Goal: Transaction & Acquisition: Purchase product/service

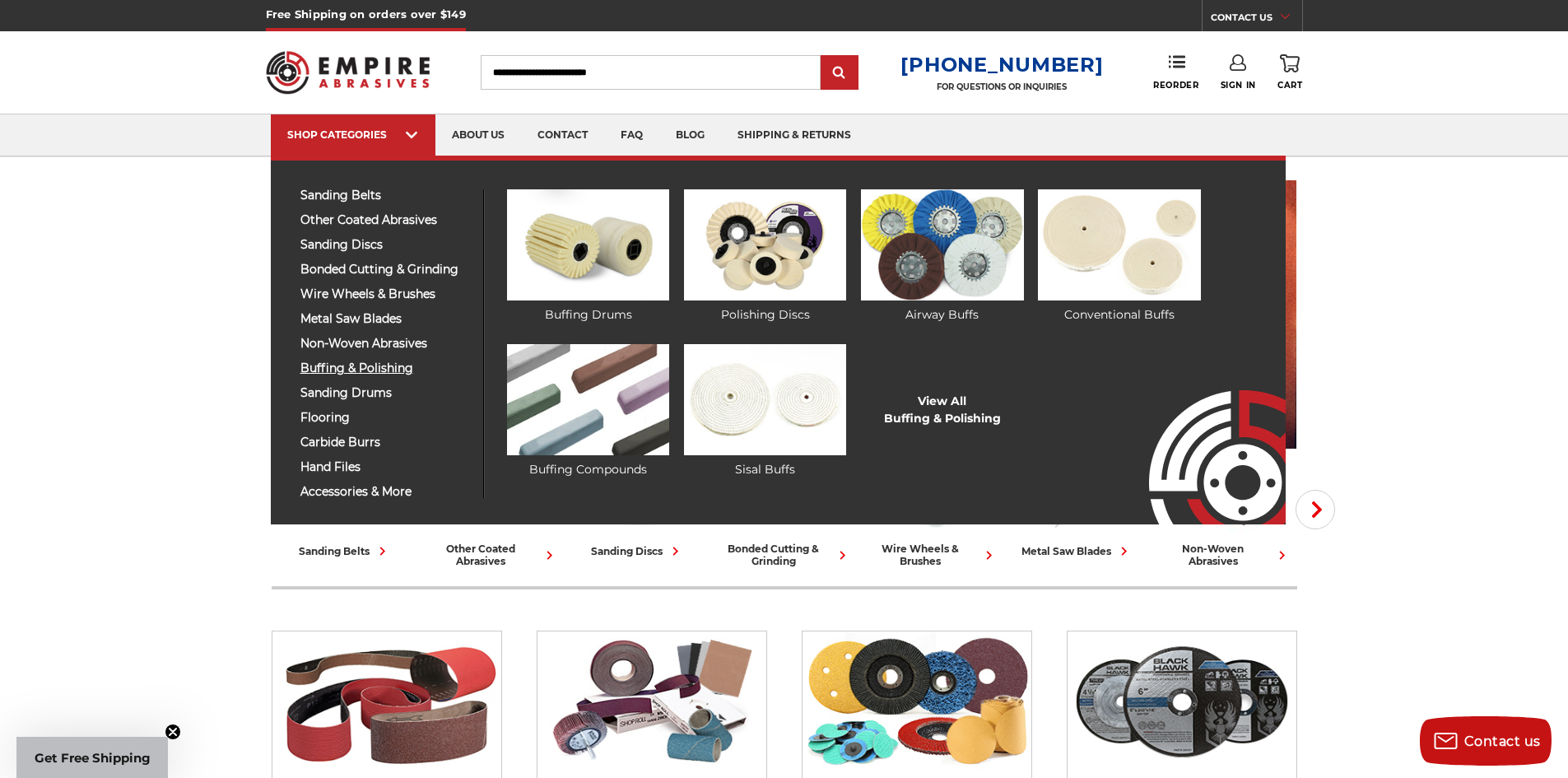
click at [366, 362] on span "buffing & polishing" at bounding box center [386, 368] width 170 height 12
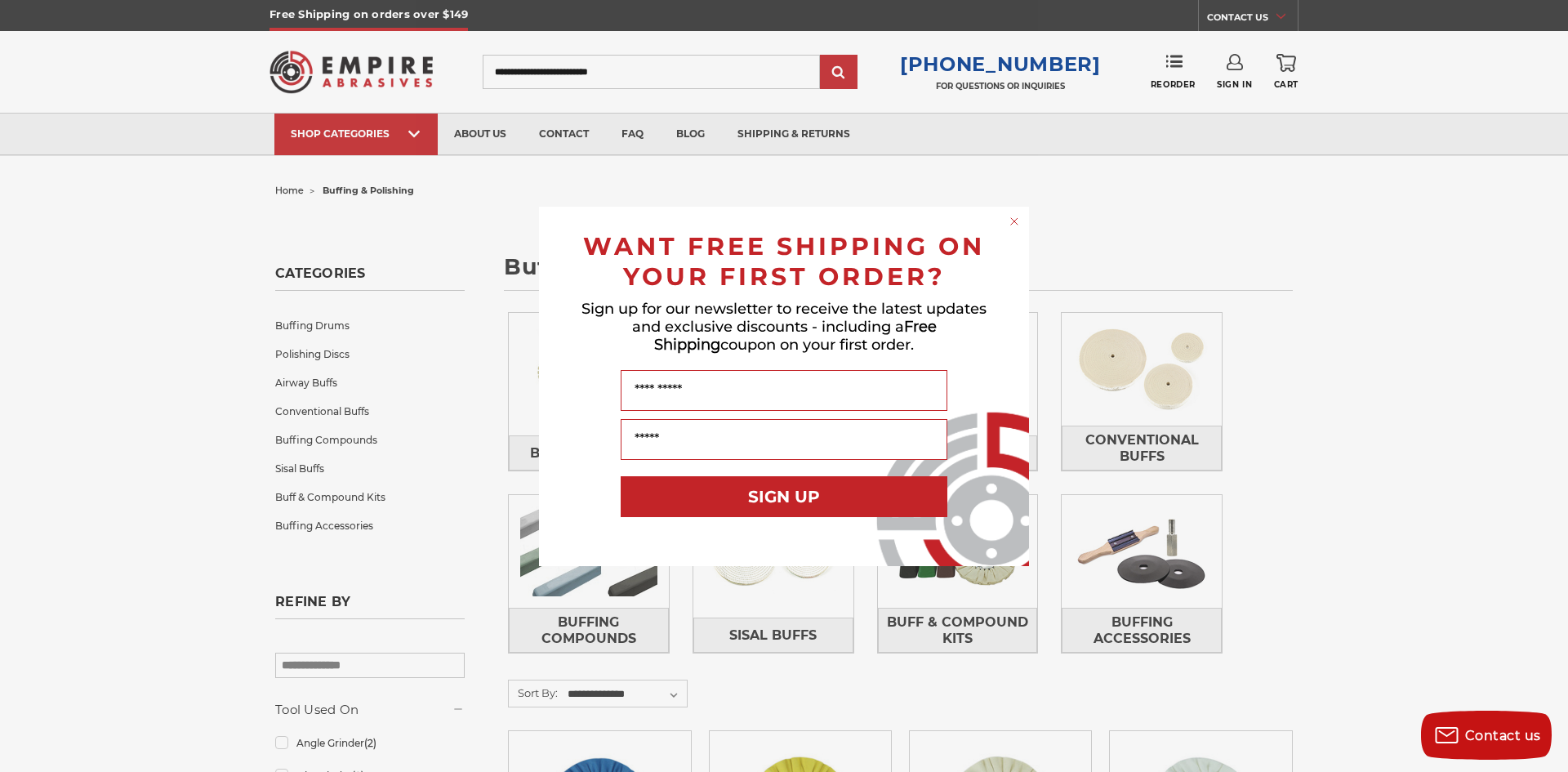
click at [1433, 586] on div "Close dialog WANT FREE SHIPPING ON YOUR FIRST ORDER? Sign up for our newsletter…" at bounding box center [784, 386] width 1568 height 772
click at [1012, 219] on icon "Close dialog" at bounding box center [1014, 221] width 7 height 7
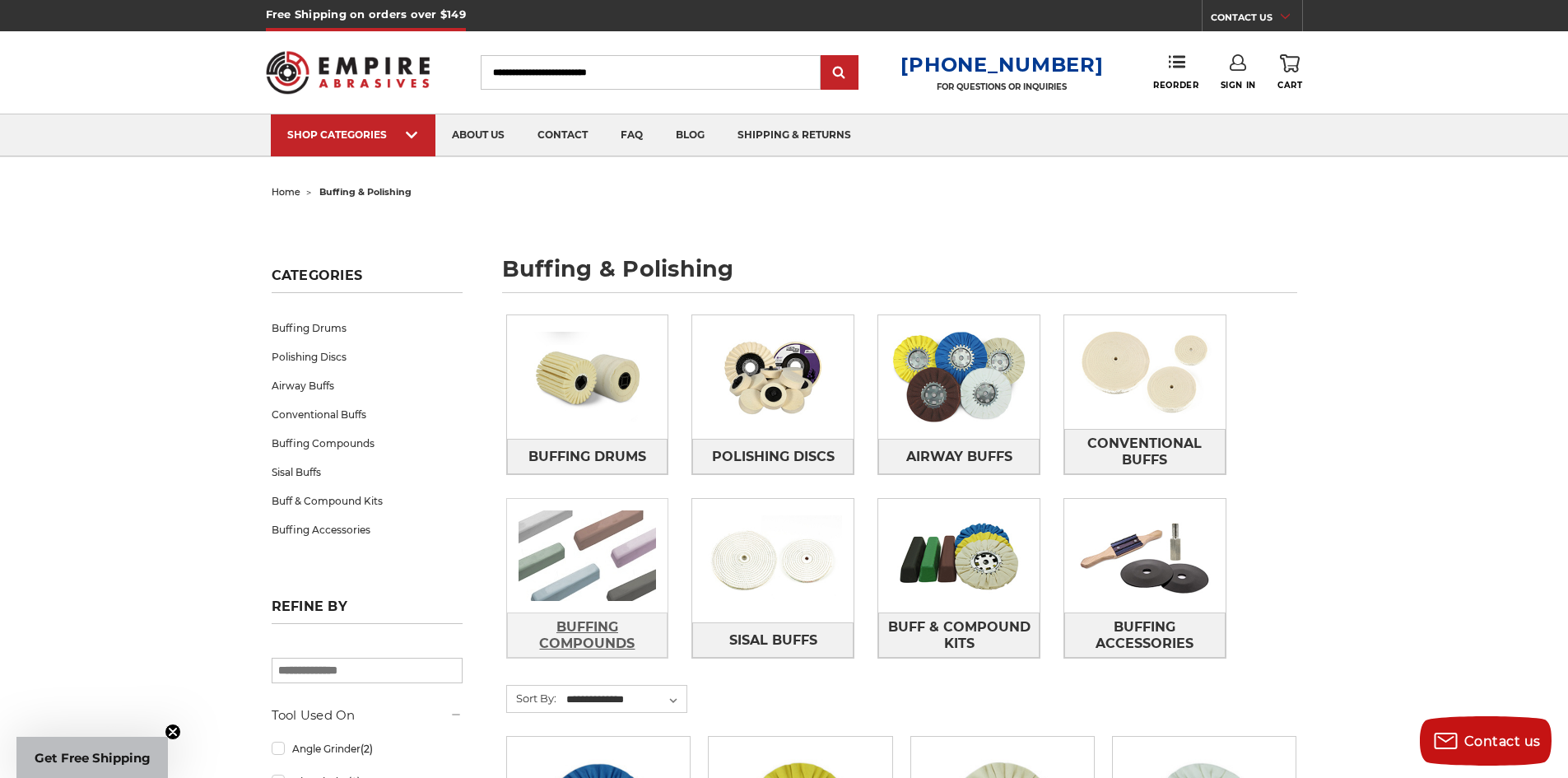
click at [582, 641] on span "Buffing Compounds" at bounding box center [587, 635] width 159 height 45
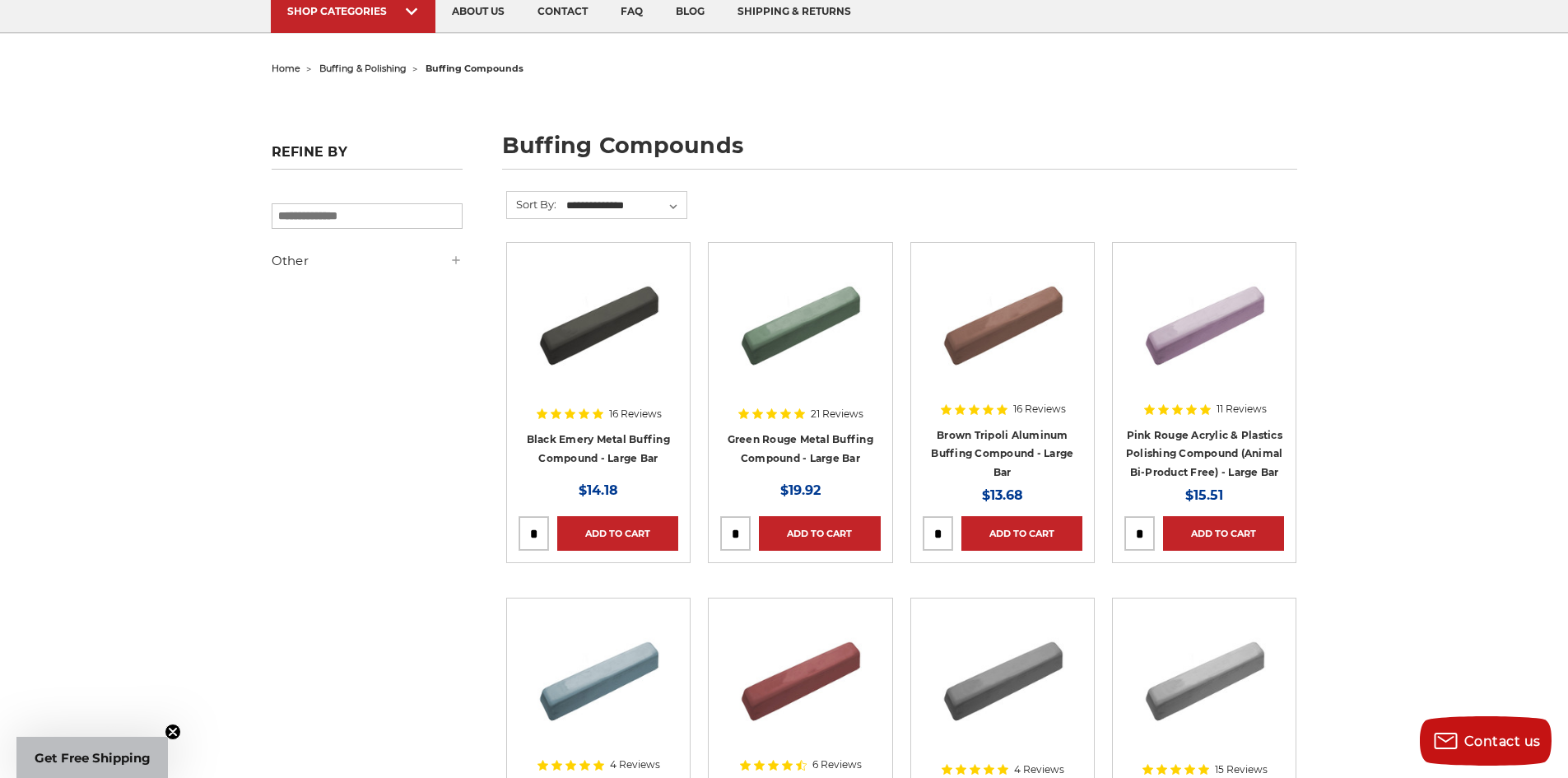
scroll to position [164, 0]
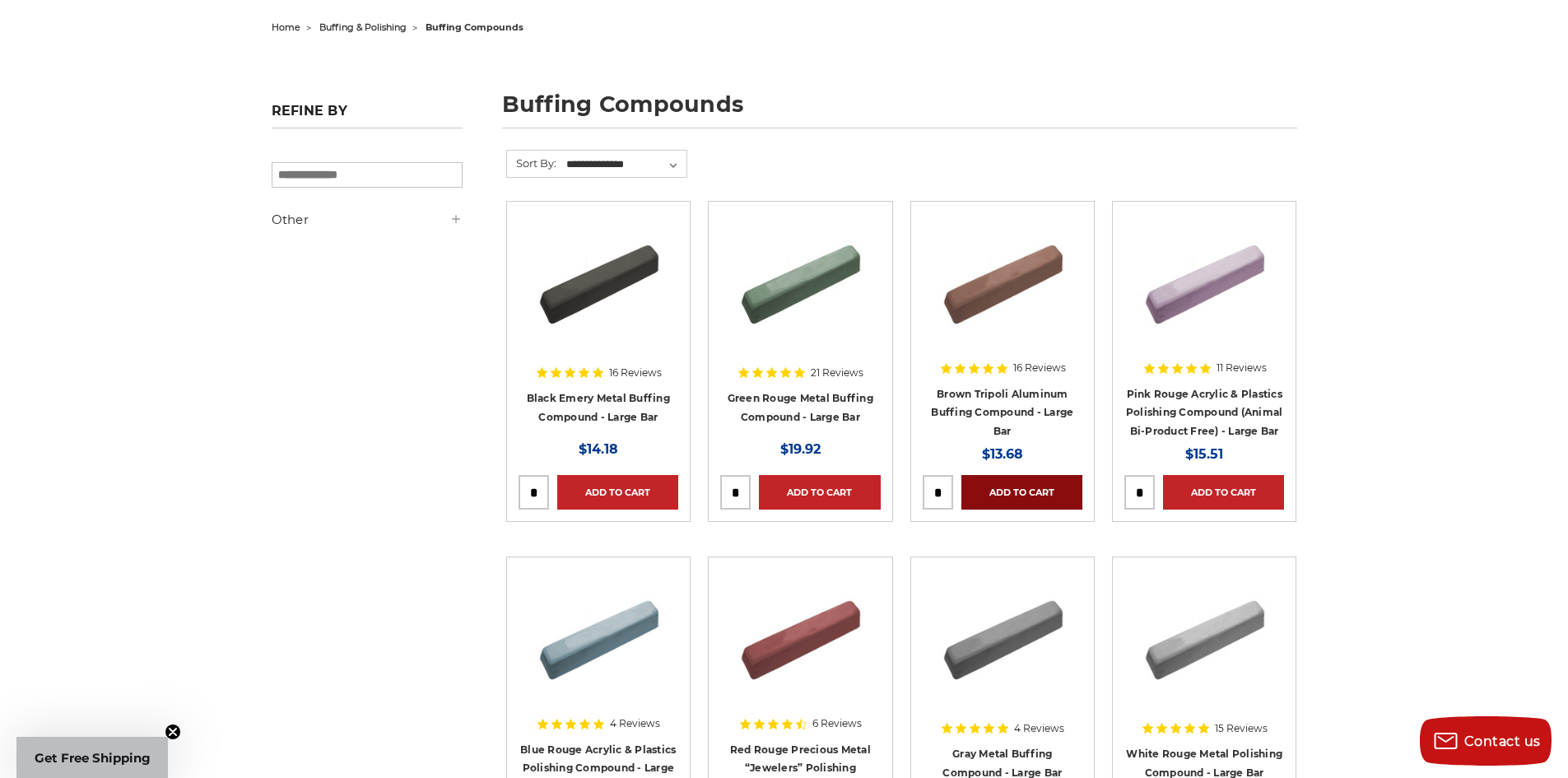
click at [1025, 491] on link "Add to Cart" at bounding box center [1021, 492] width 121 height 34
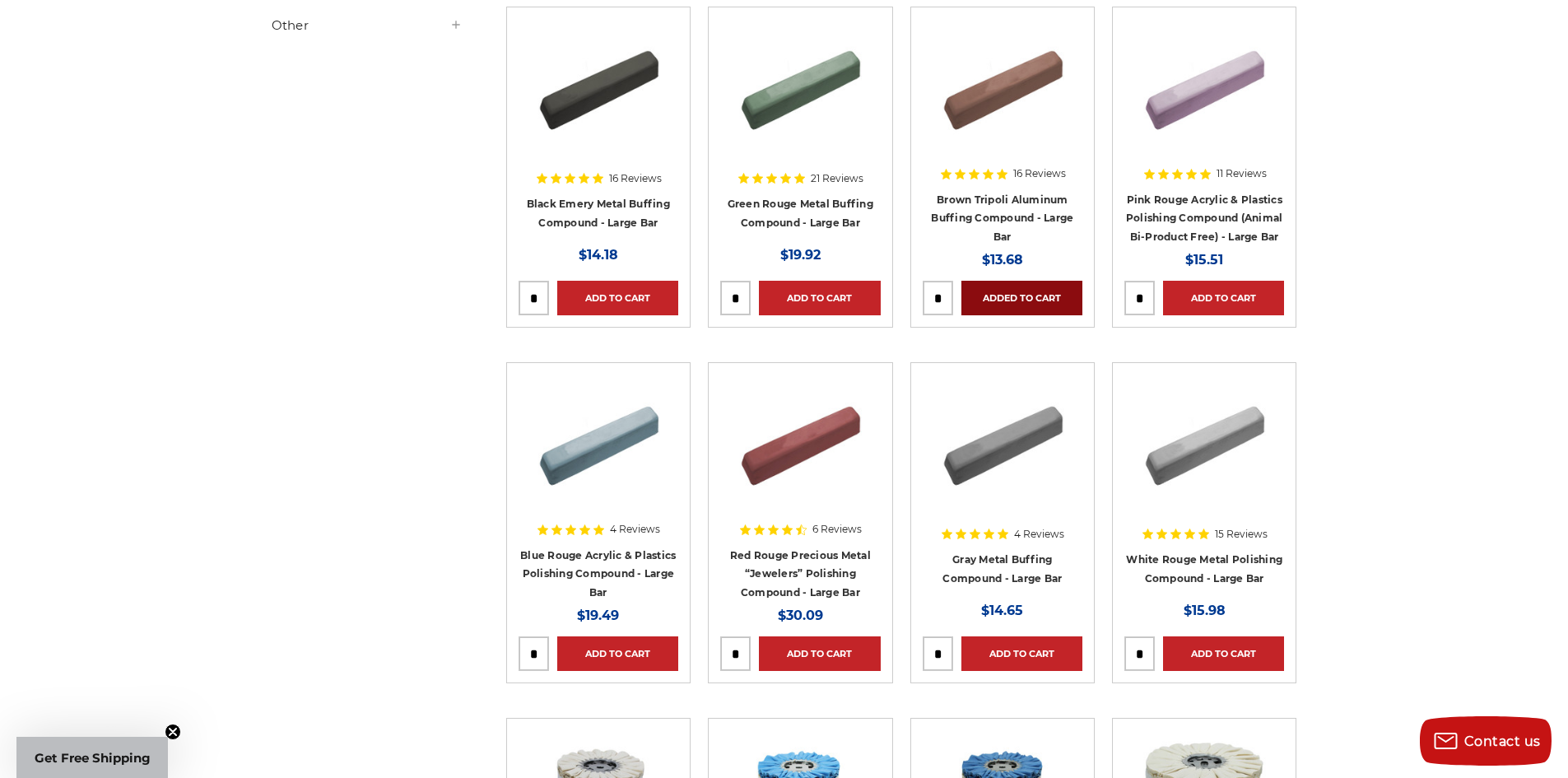
scroll to position [411, 0]
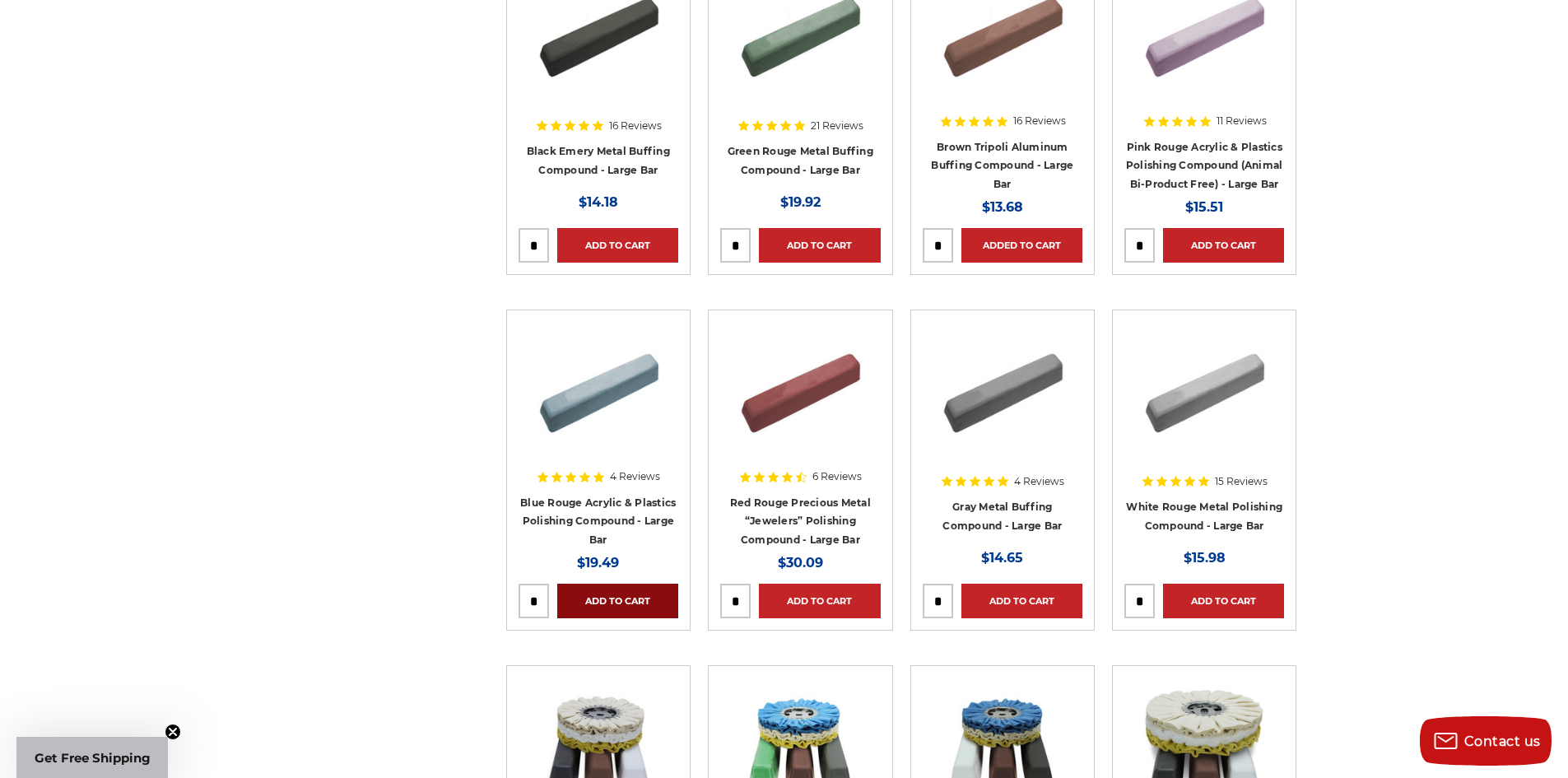
click at [659, 594] on link "Add to Cart" at bounding box center [617, 600] width 121 height 34
click at [1268, 600] on link "Add to Cart" at bounding box center [1223, 600] width 121 height 34
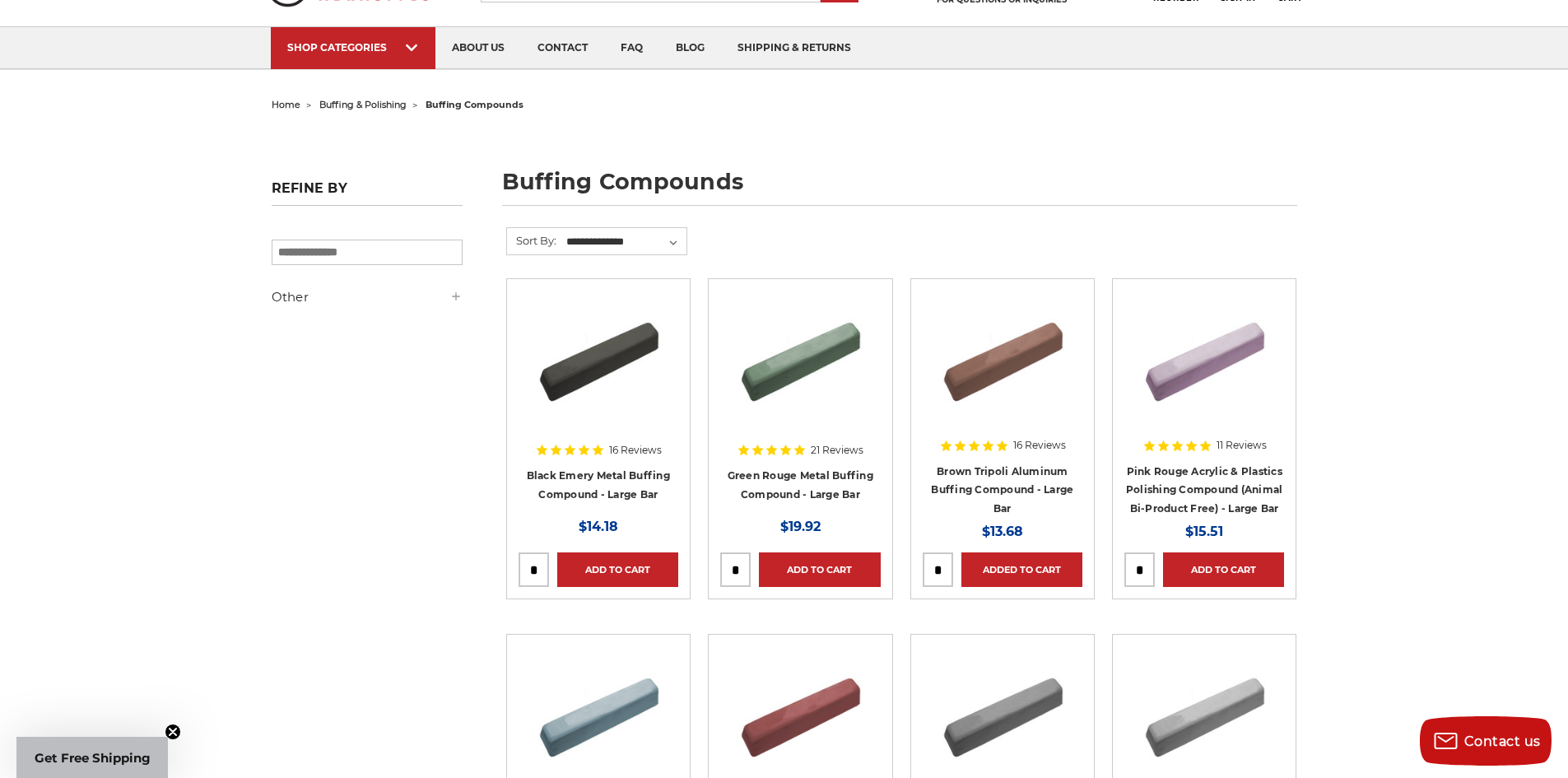
scroll to position [0, 0]
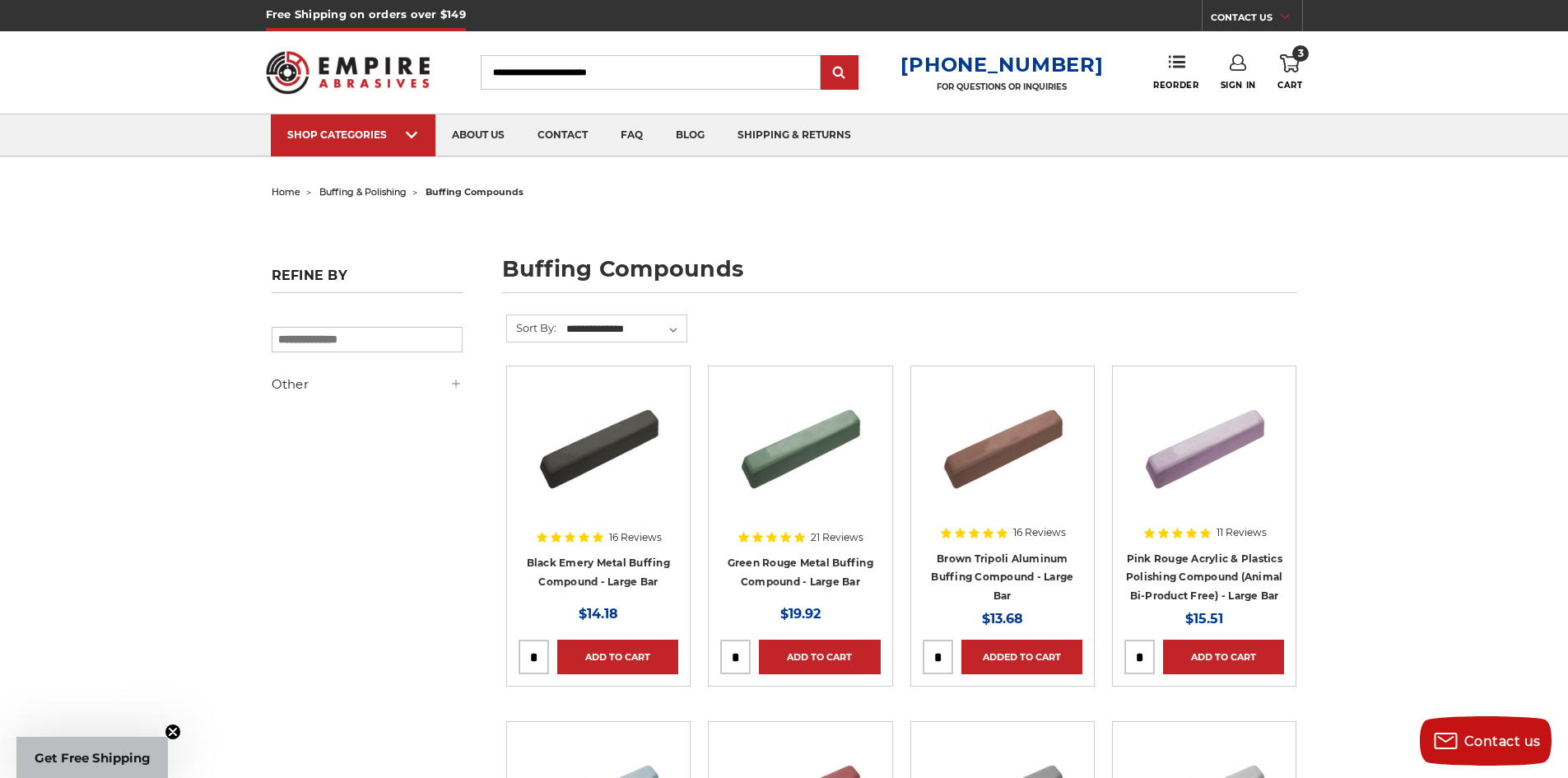
click at [384, 189] on span "buffing & polishing" at bounding box center [363, 192] width 87 height 11
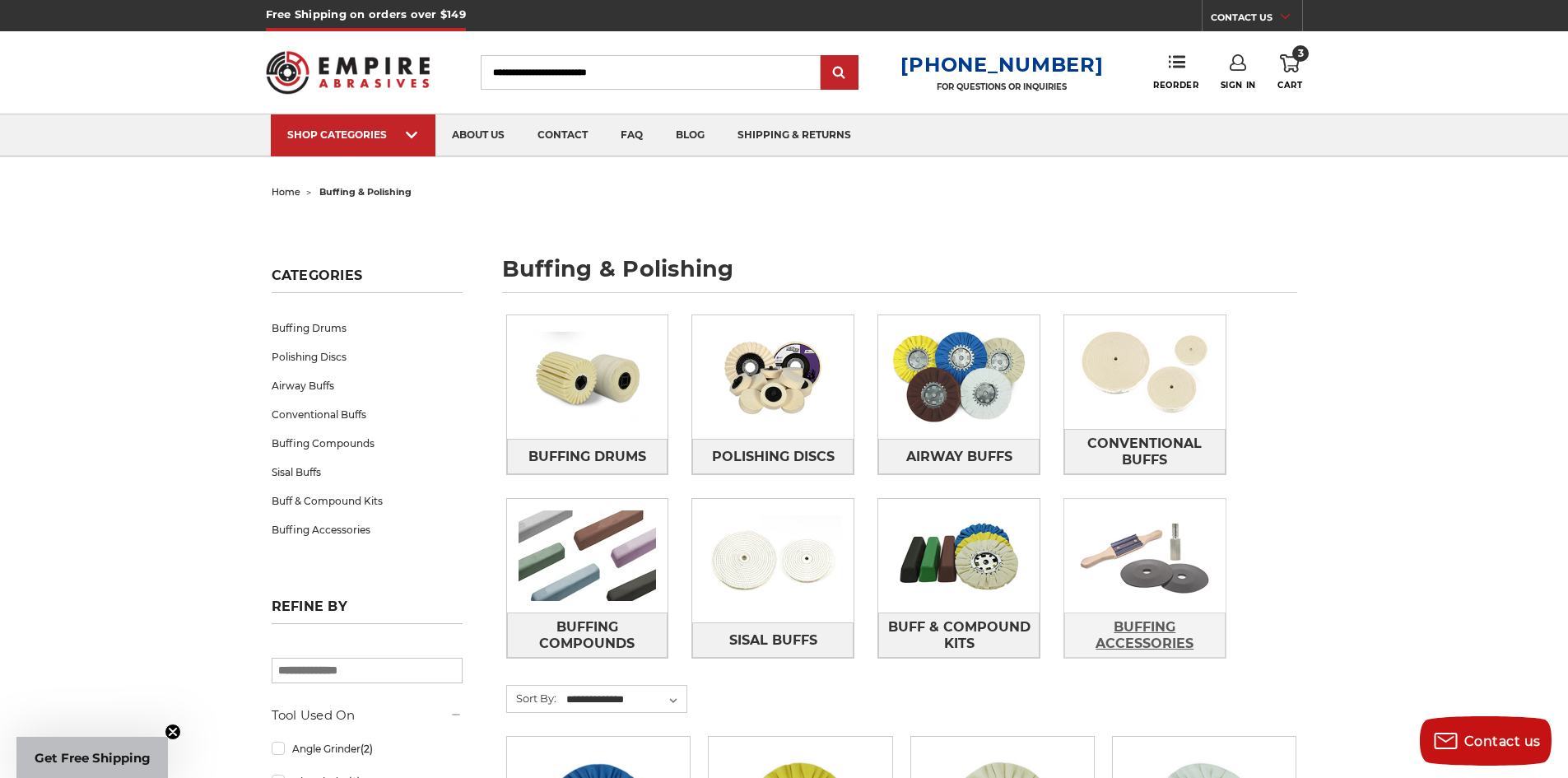
click at [1183, 620] on span "Buffing Accessories" at bounding box center [1144, 635] width 159 height 45
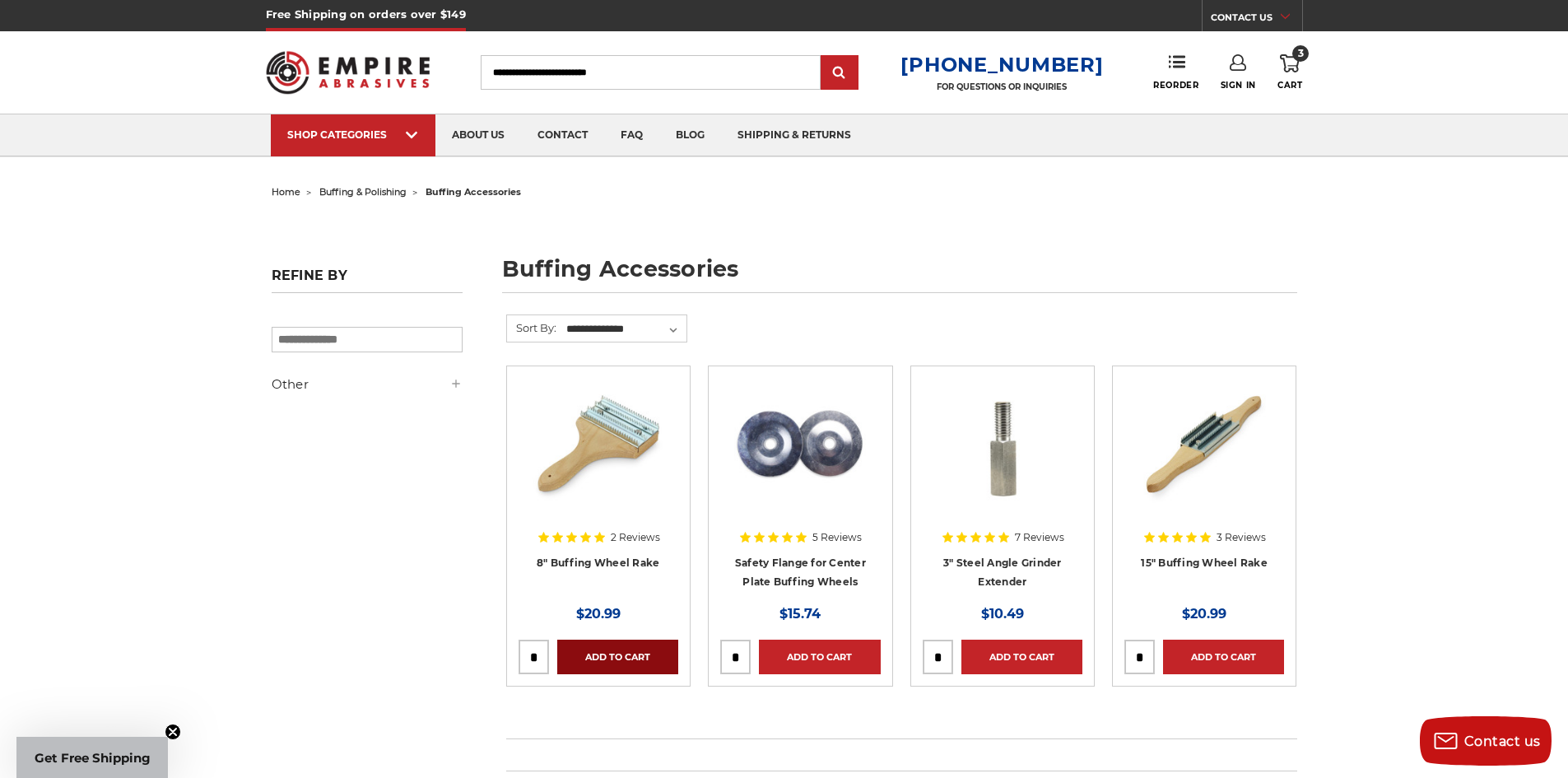
click at [659, 654] on link "Add to Cart" at bounding box center [617, 657] width 121 height 34
click at [1538, 292] on div "home buffing & polishing buffing accessories buffing accessories Refine by × Br…" at bounding box center [784, 490] width 1568 height 620
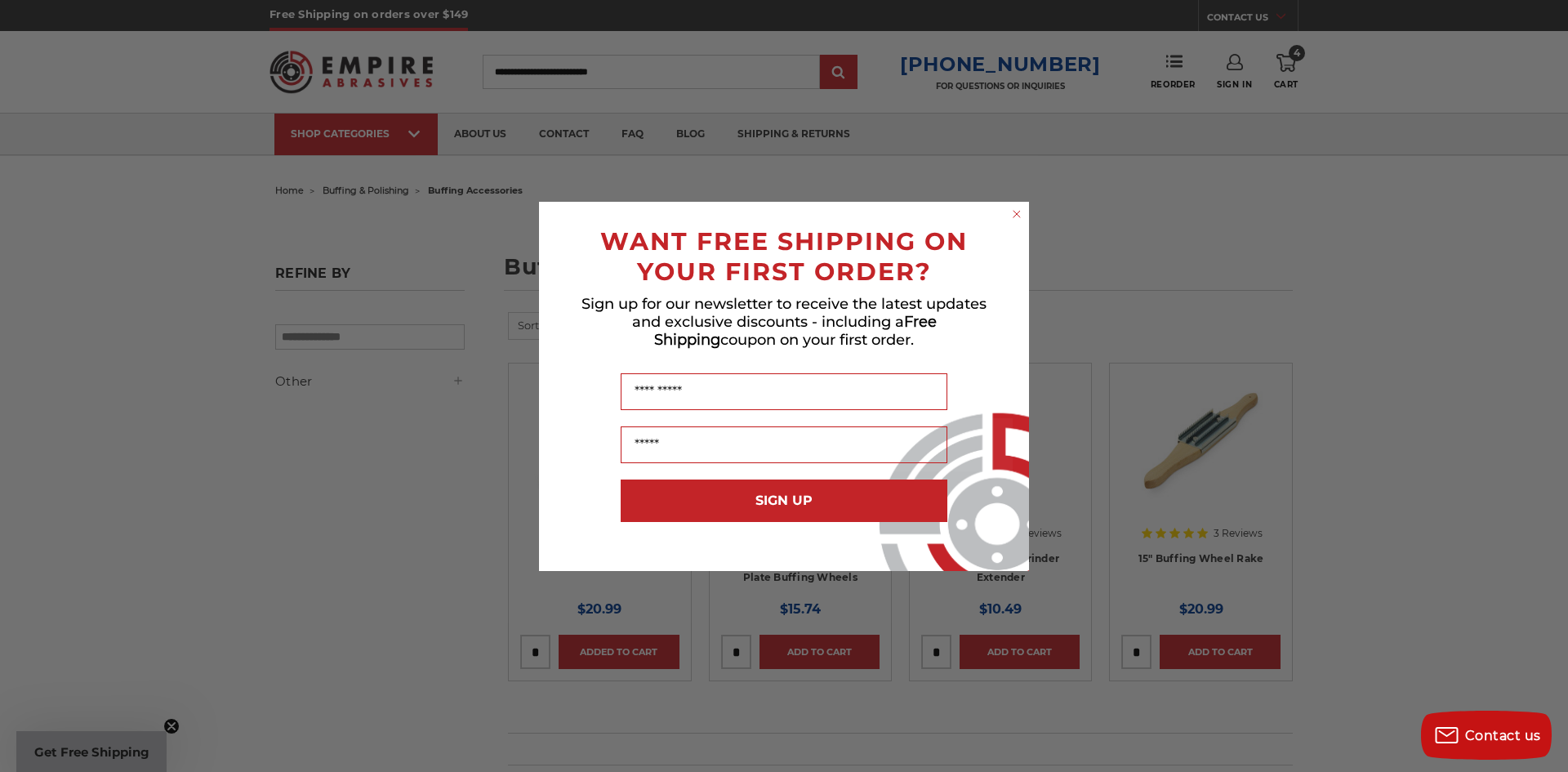
click at [1019, 209] on circle "Close dialog" at bounding box center [1018, 213] width 15 height 15
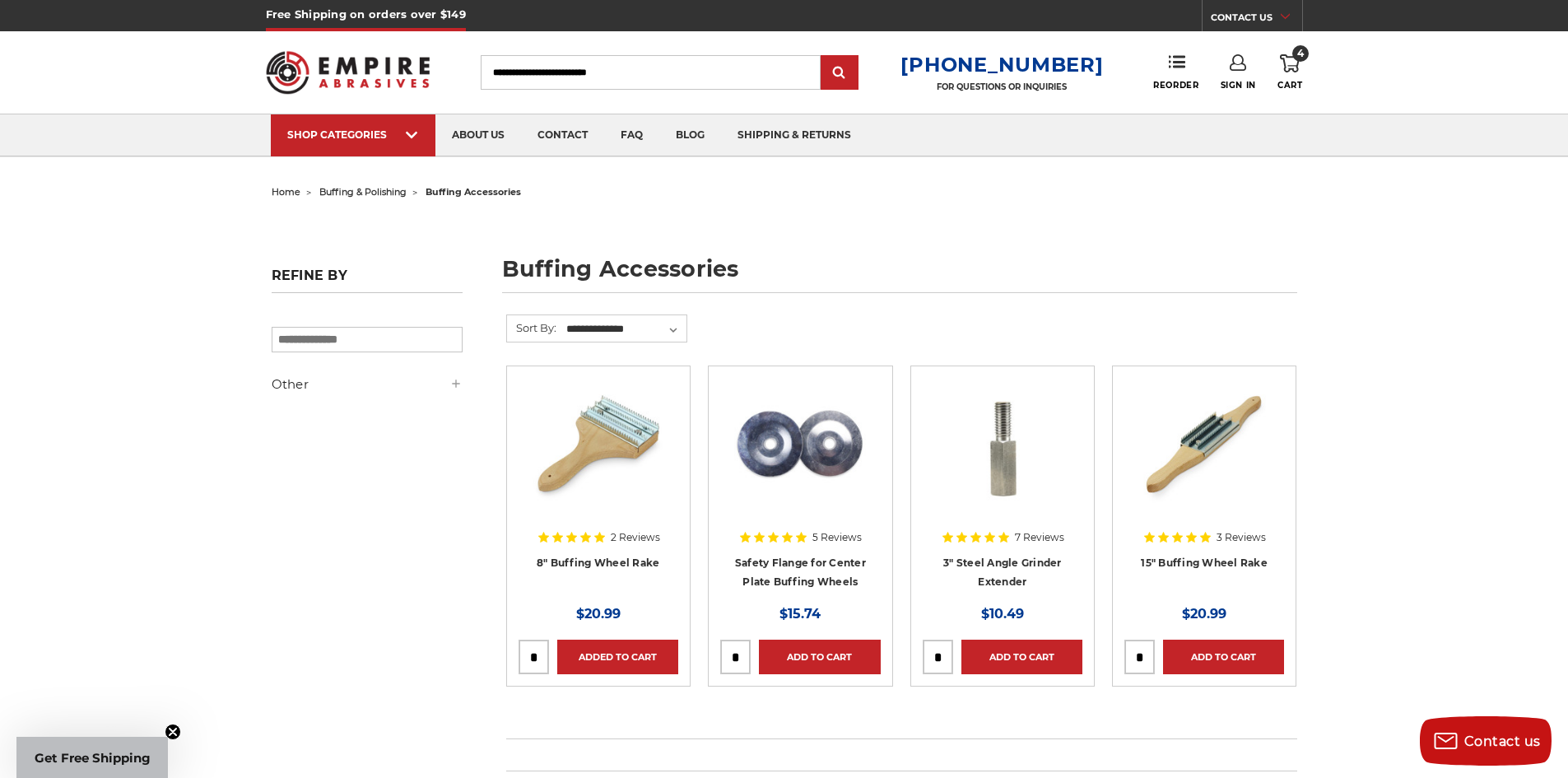
click at [1283, 58] on use at bounding box center [1289, 63] width 20 height 18
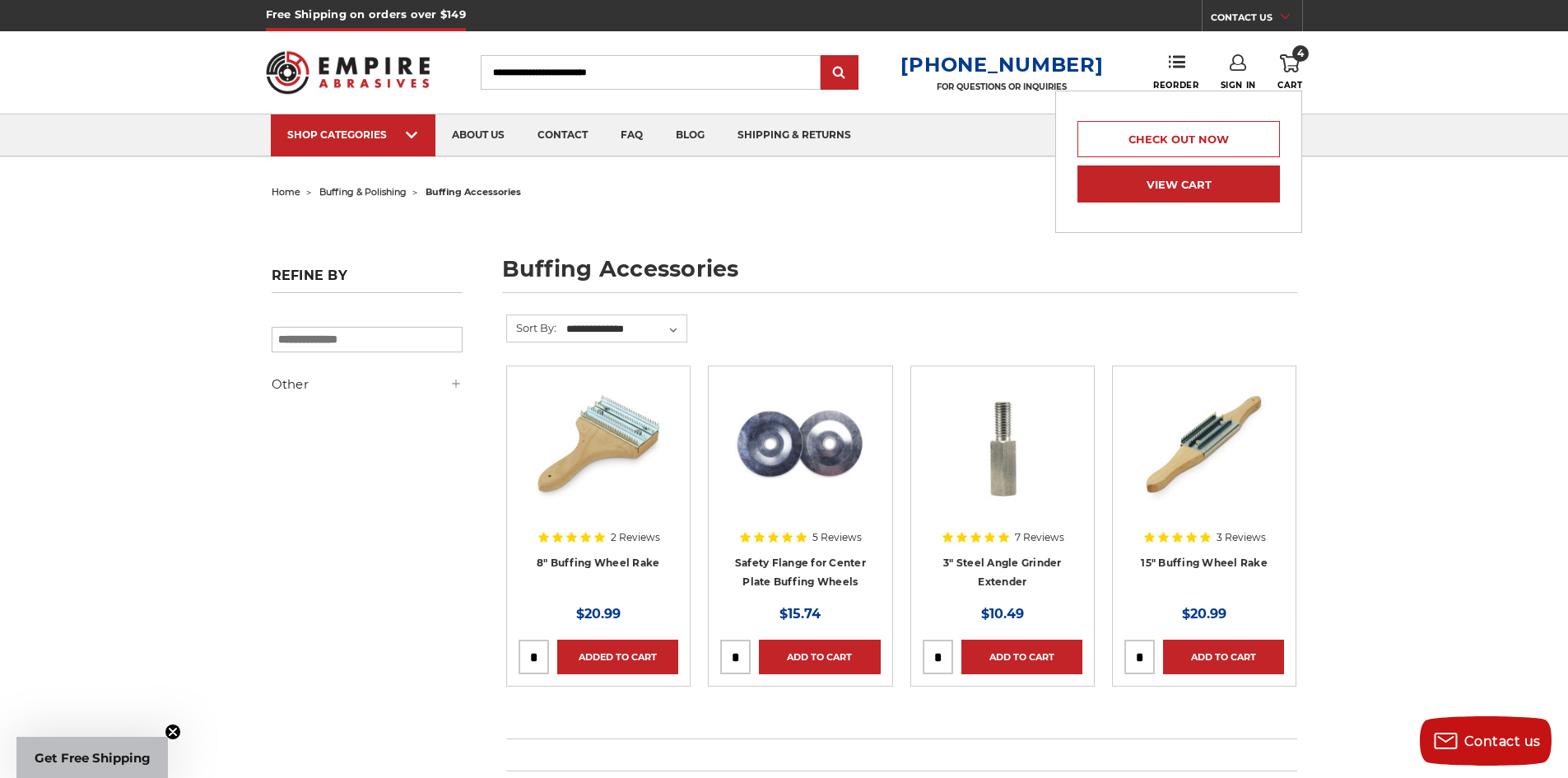
click at [1258, 183] on link "View Cart" at bounding box center [1179, 183] width 202 height 37
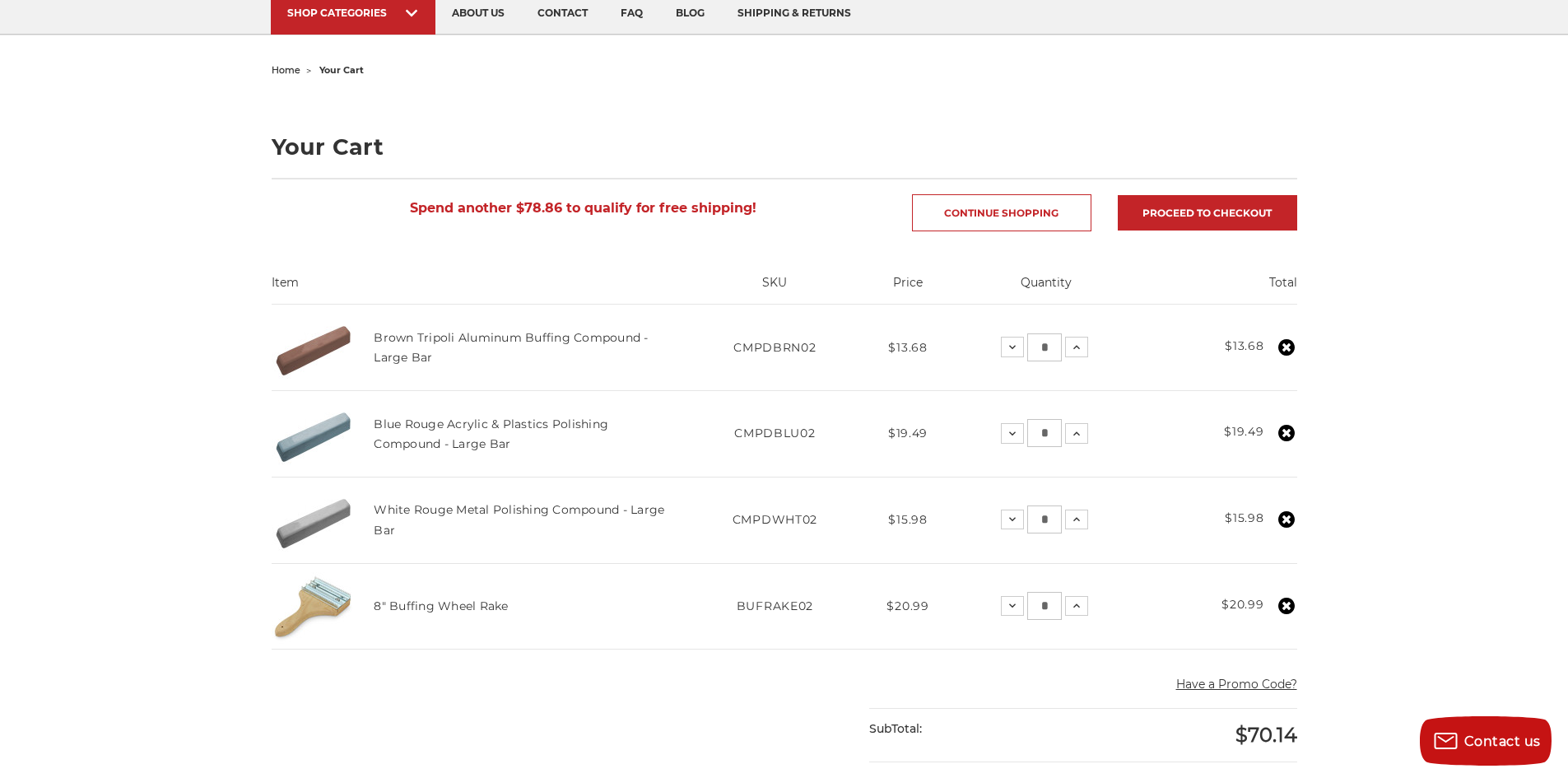
scroll to position [164, 0]
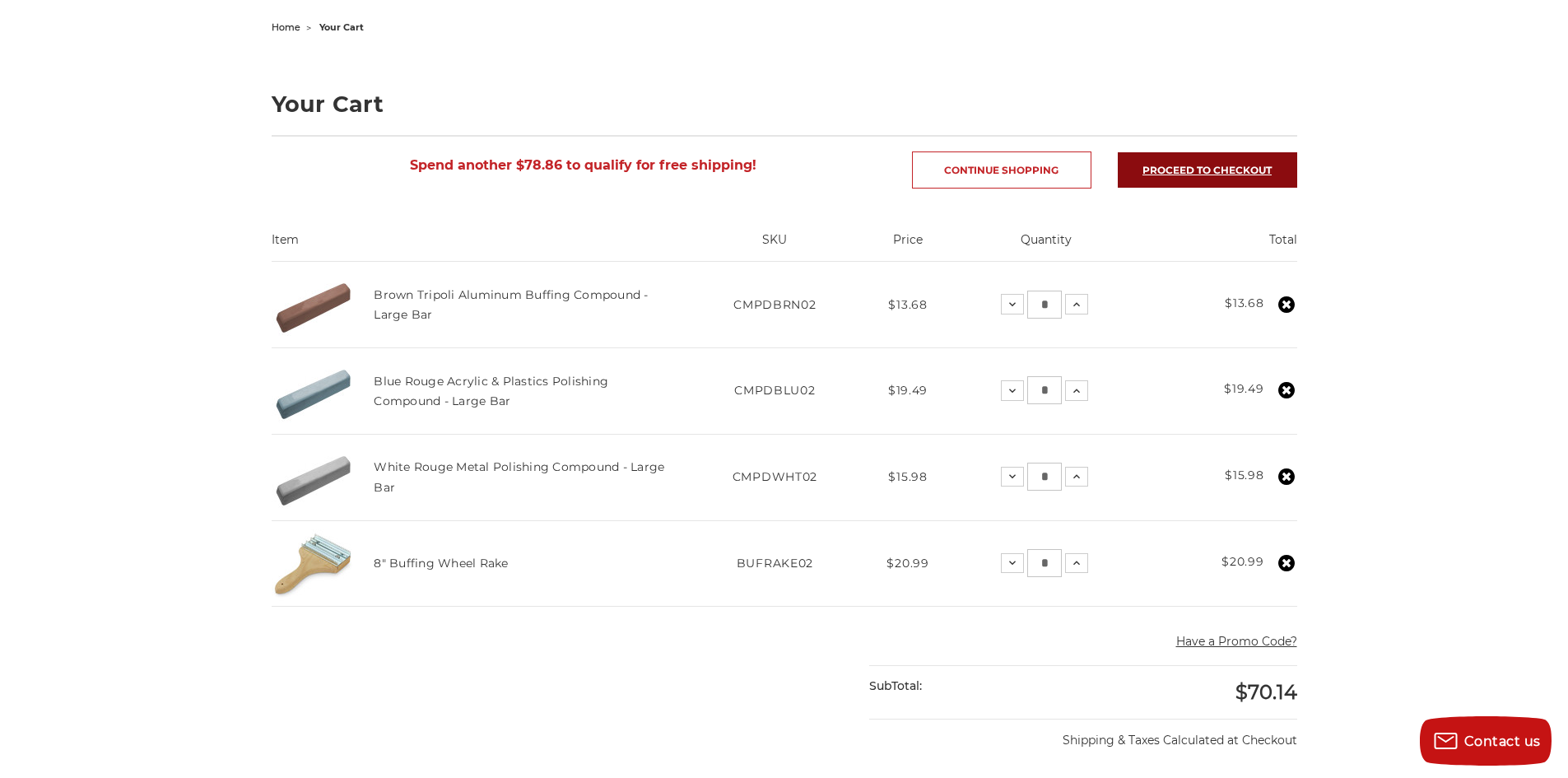
click at [1189, 172] on link "Proceed to checkout" at bounding box center [1207, 170] width 179 height 35
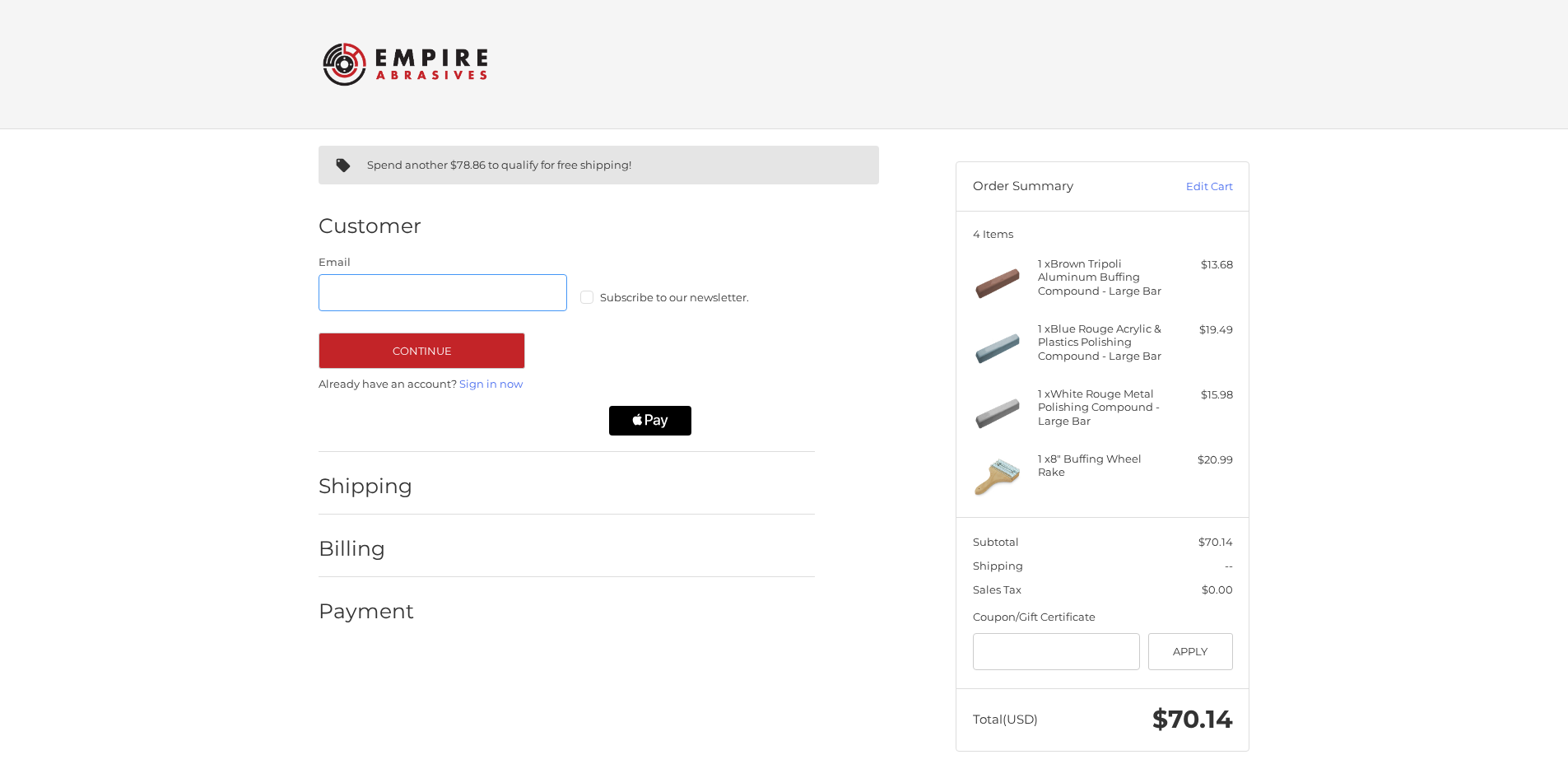
scroll to position [6, 0]
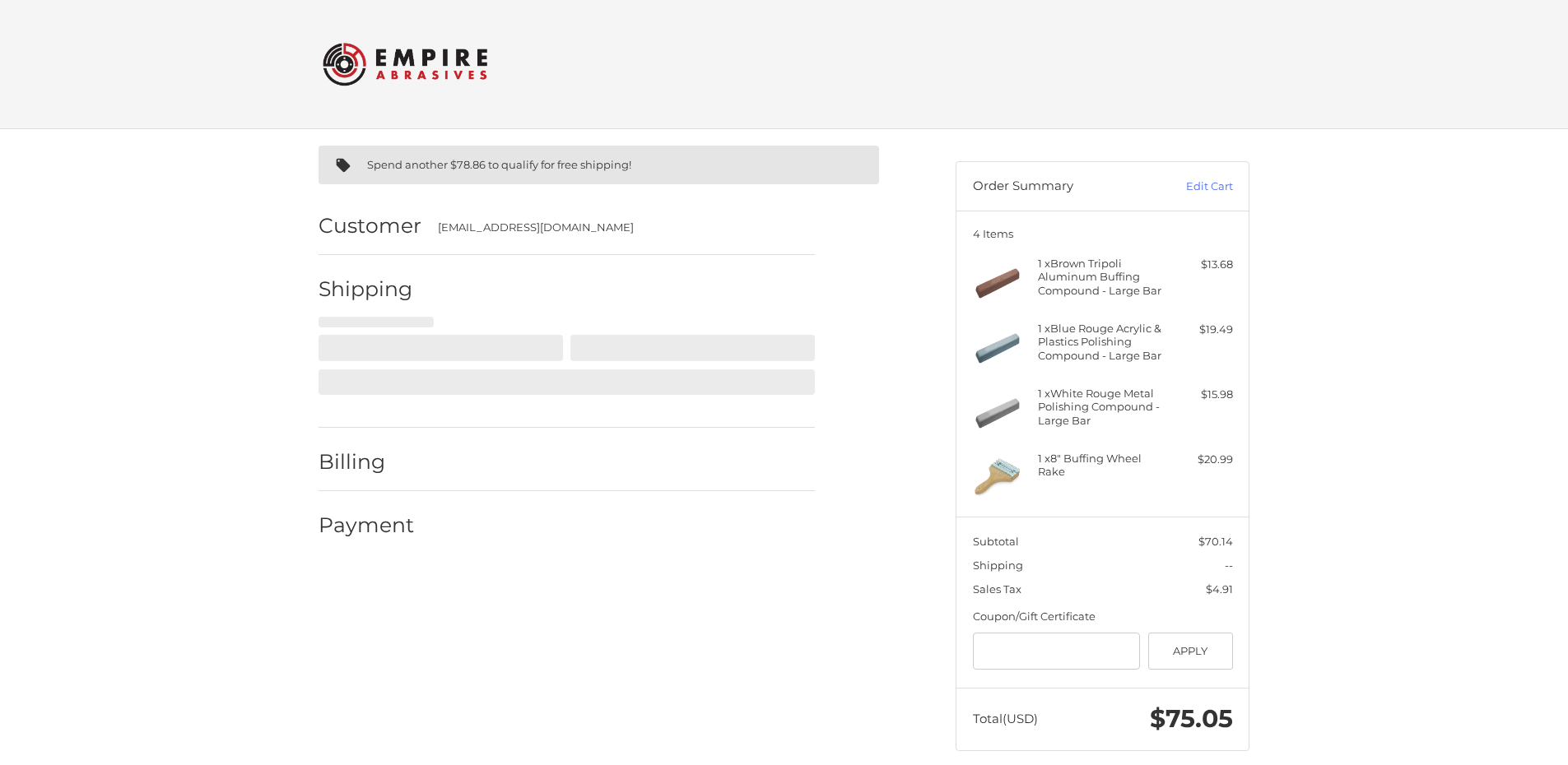
select select "**"
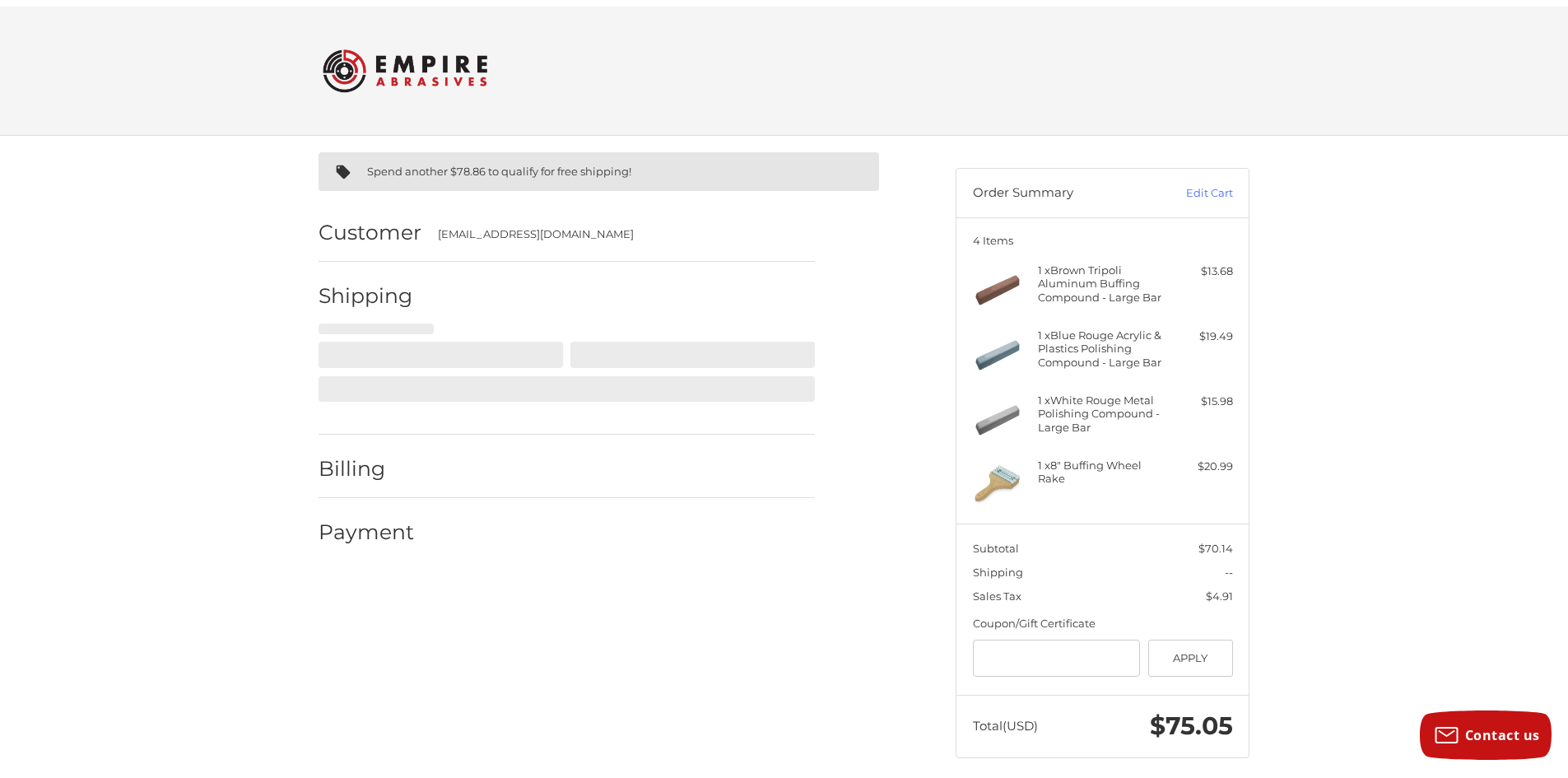
scroll to position [18, 0]
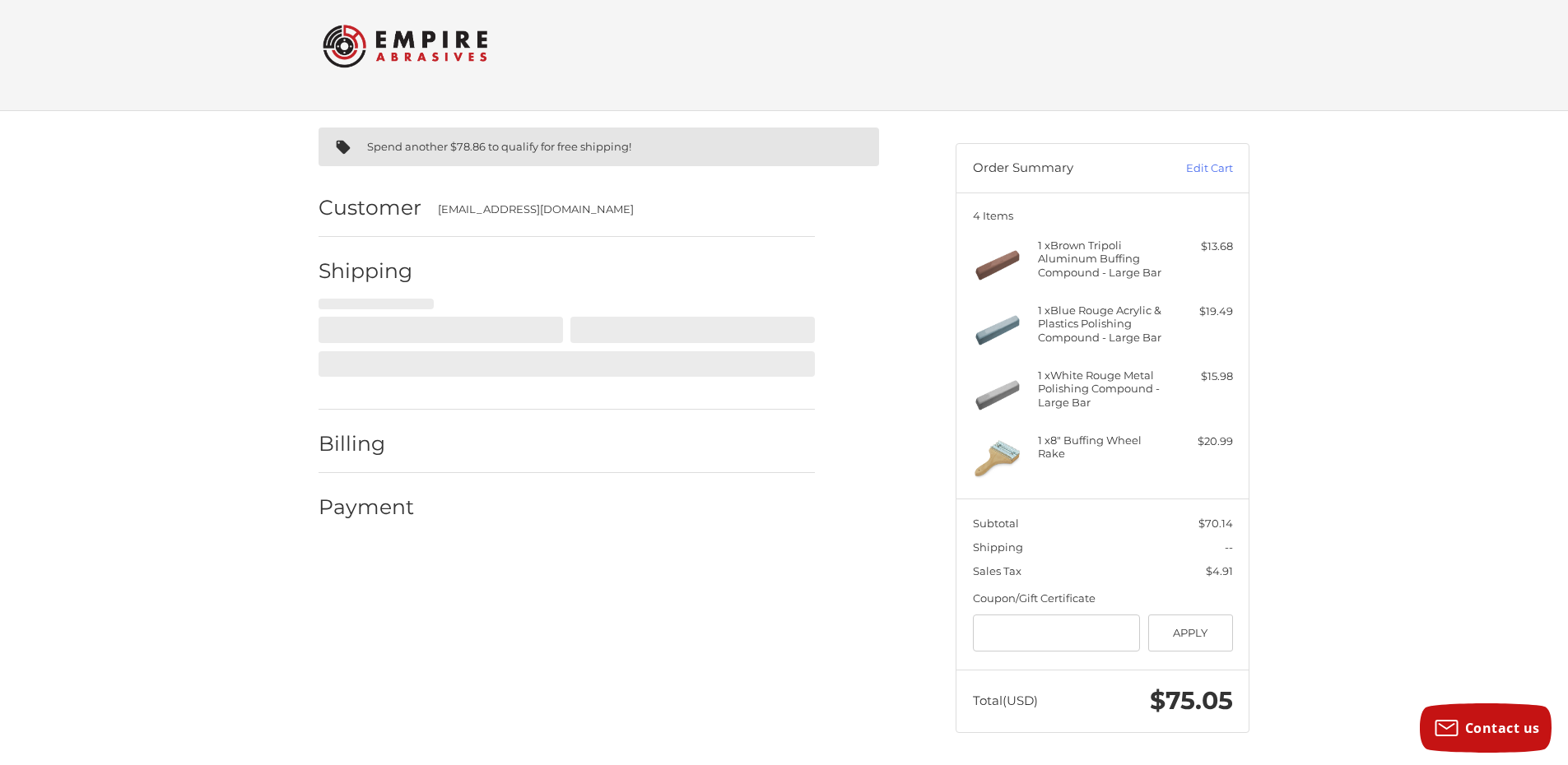
select select "**"
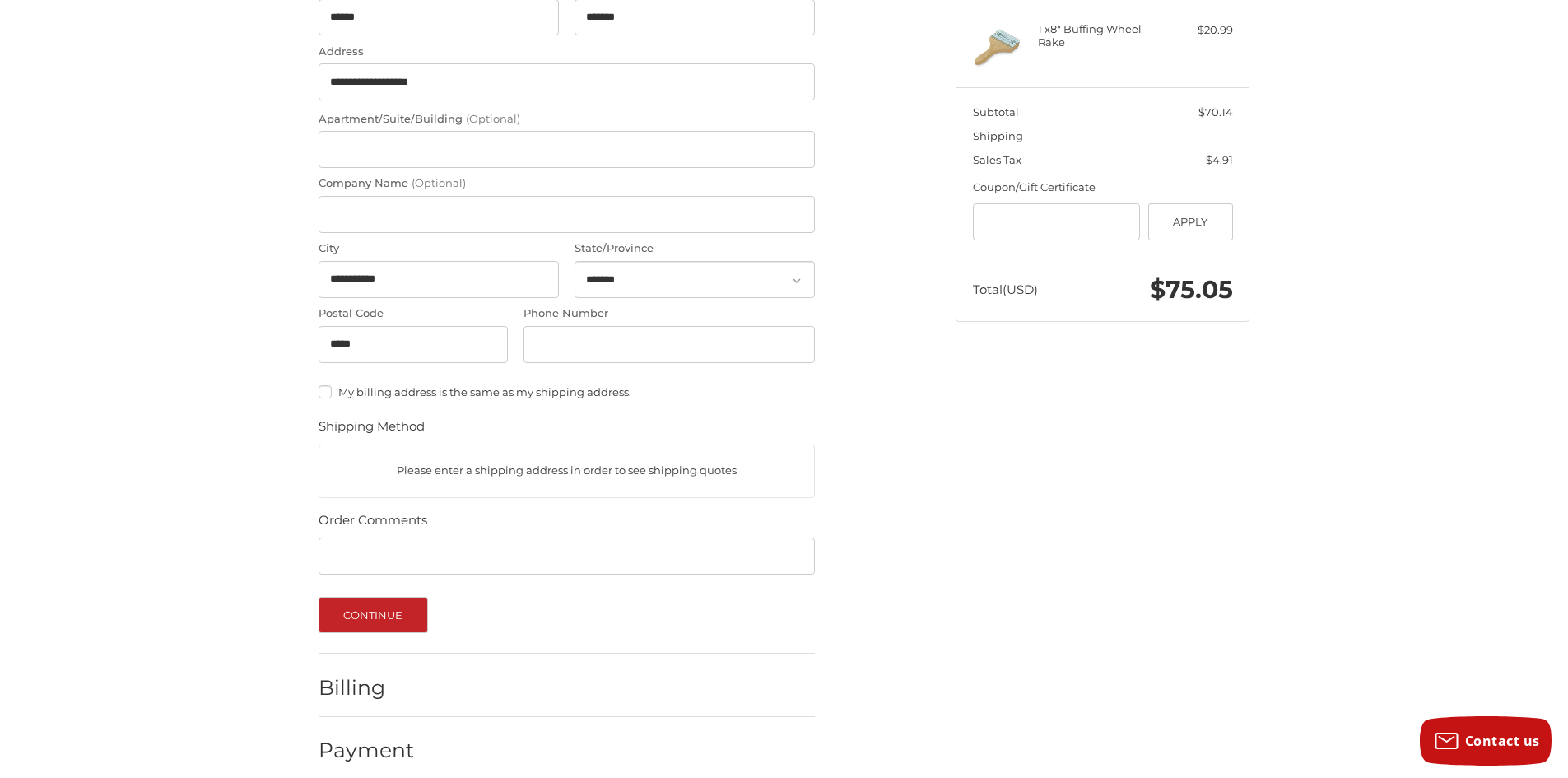
scroll to position [446, 0]
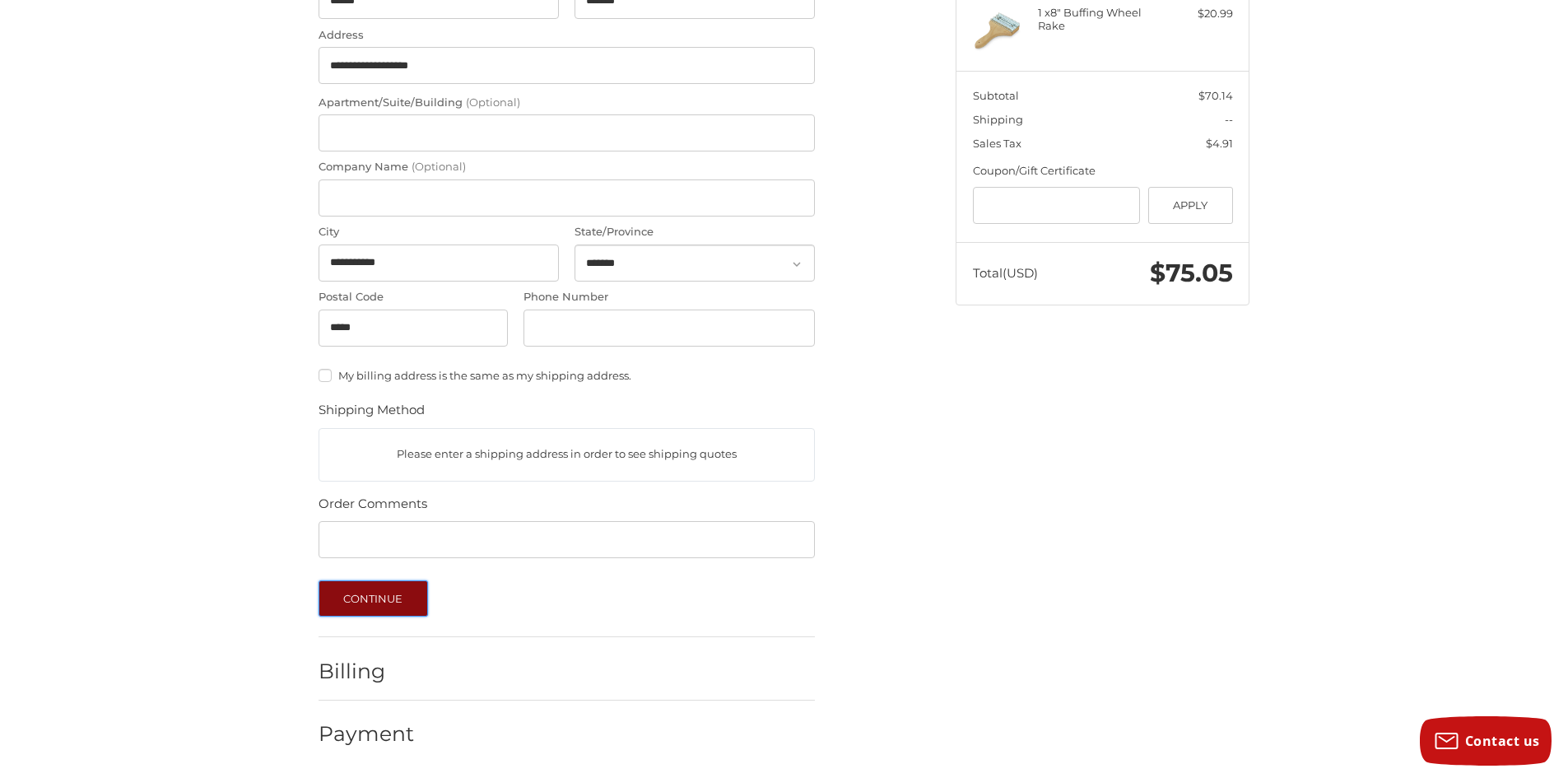
click at [387, 589] on button "Continue" at bounding box center [373, 599] width 110 height 36
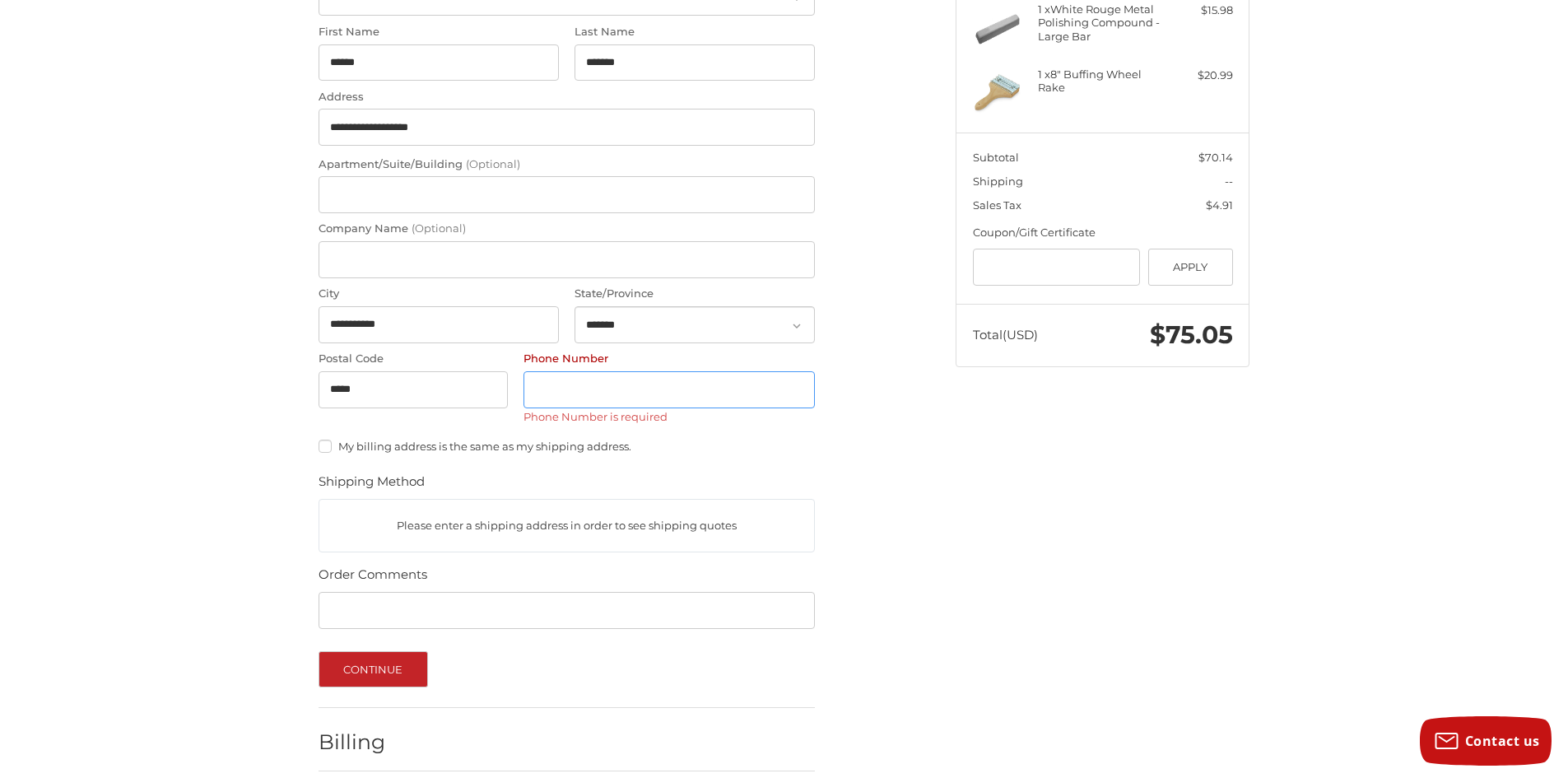
scroll to position [384, 0]
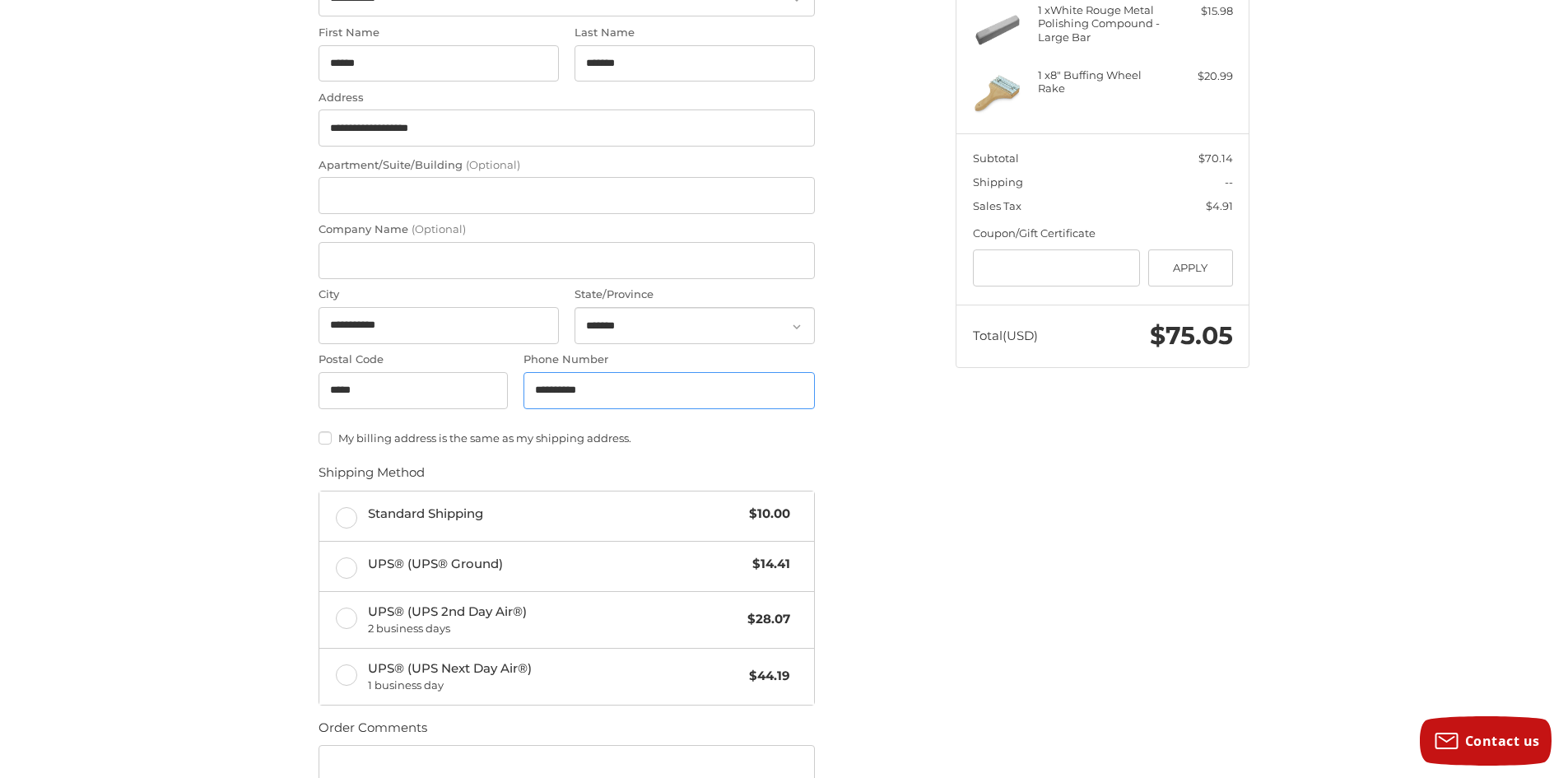
type input "**********"
click at [953, 500] on div "**********" at bounding box center [784, 374] width 988 height 1256
click at [561, 522] on span "Standard Shipping" at bounding box center [554, 515] width 373 height 19
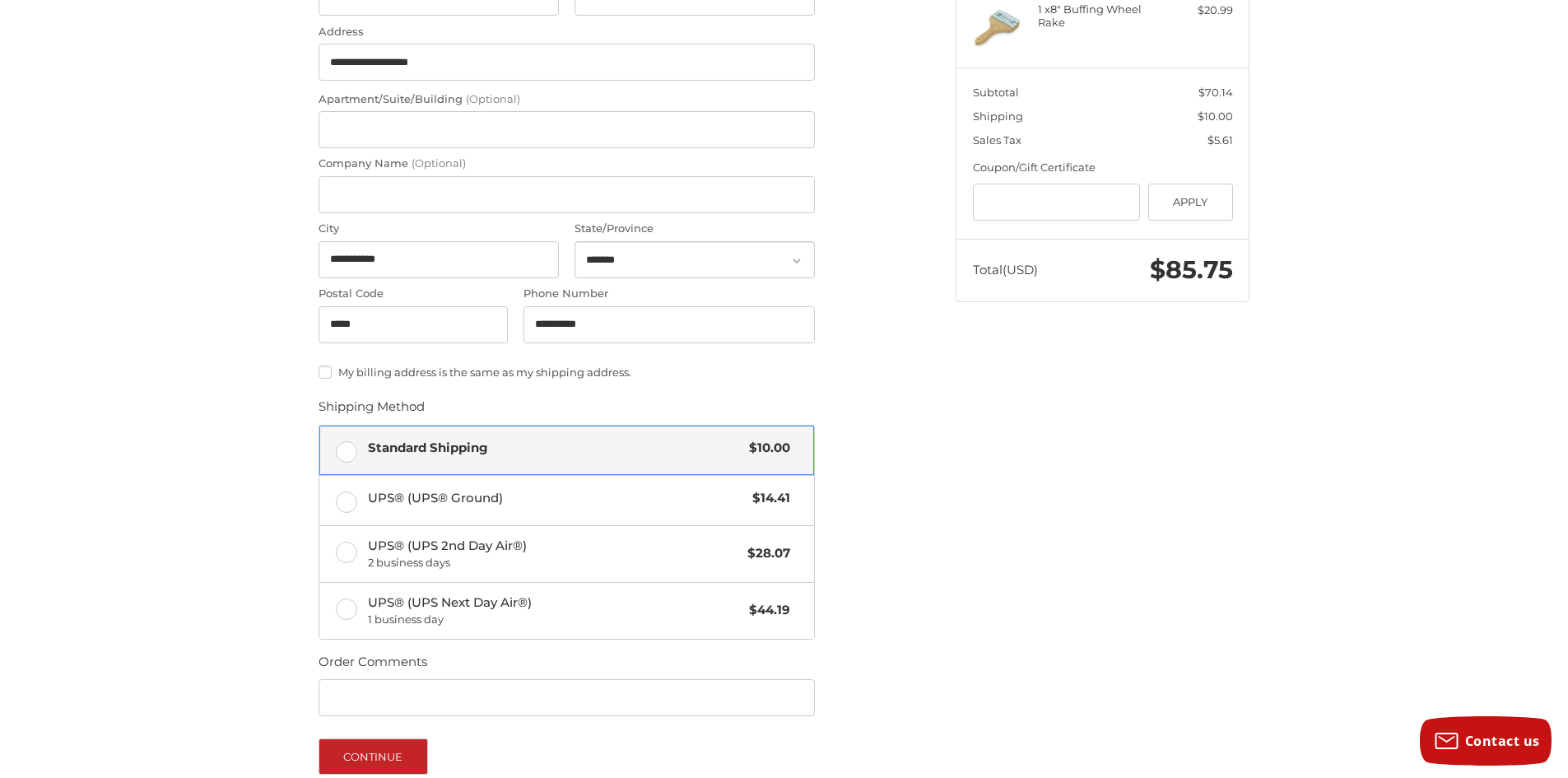
scroll to position [607, 0]
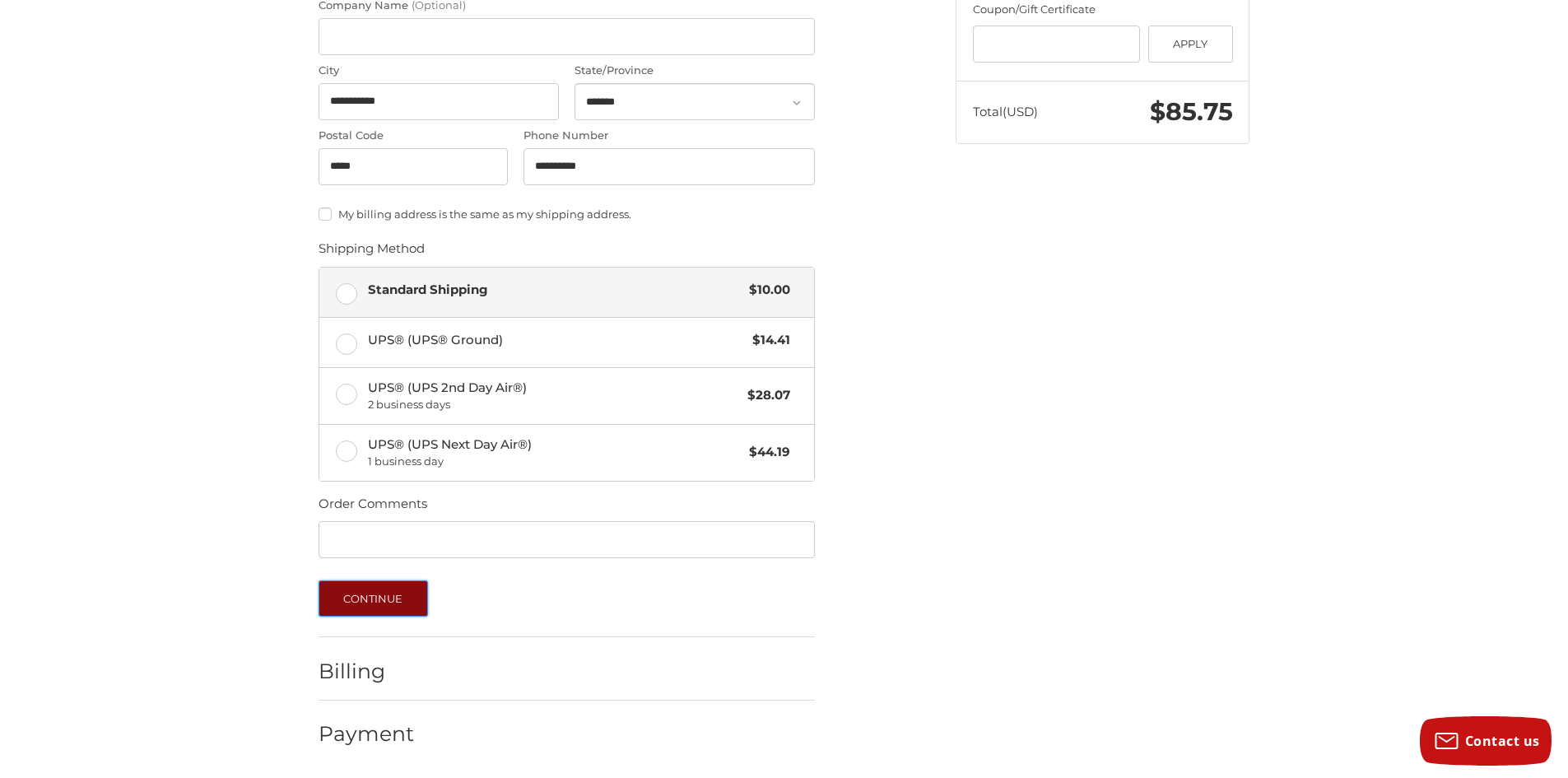
click at [427, 588] on button "Continue" at bounding box center [373, 599] width 110 height 36
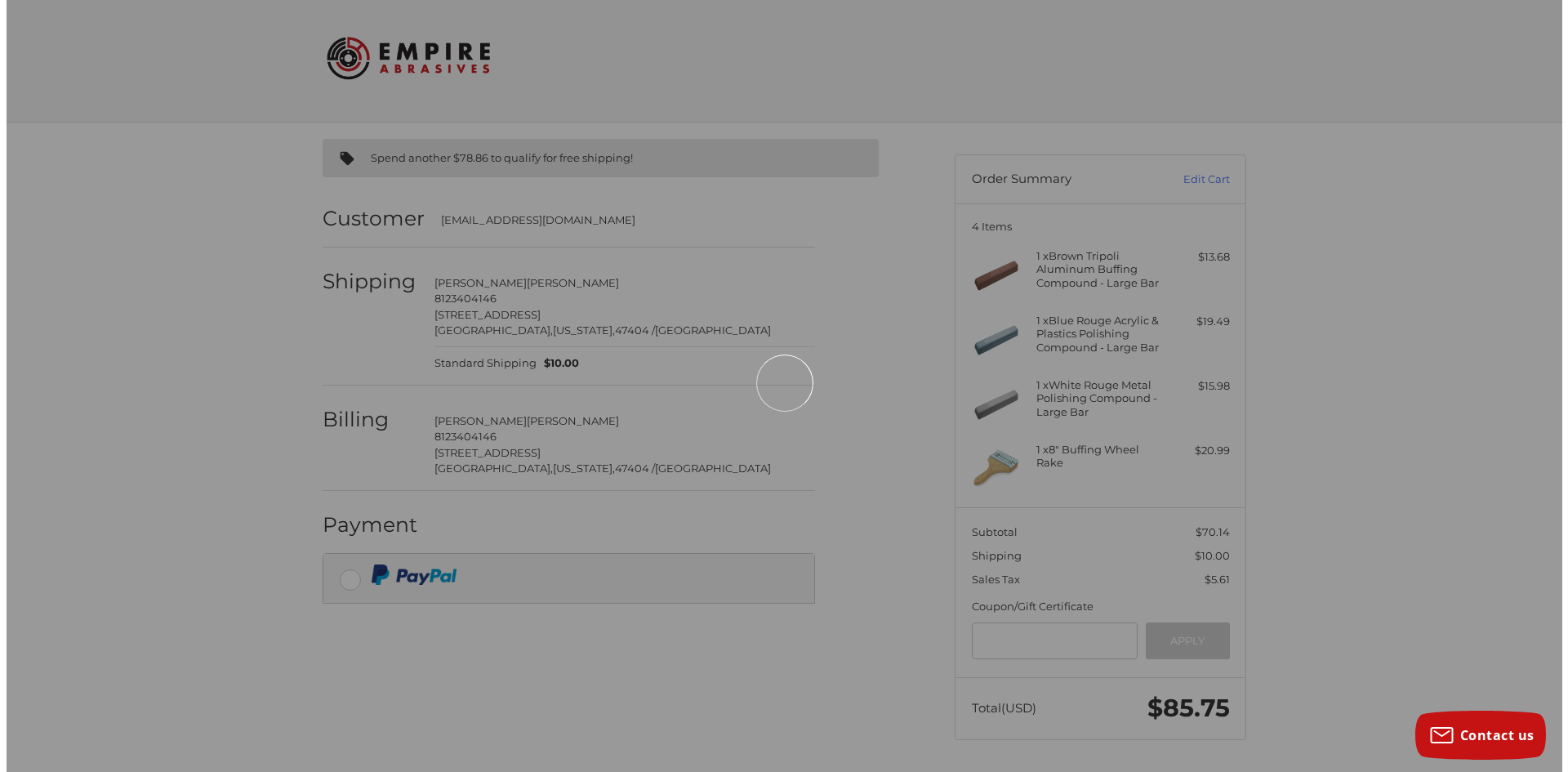
scroll to position [0, 0]
